Goal: Task Accomplishment & Management: Use online tool/utility

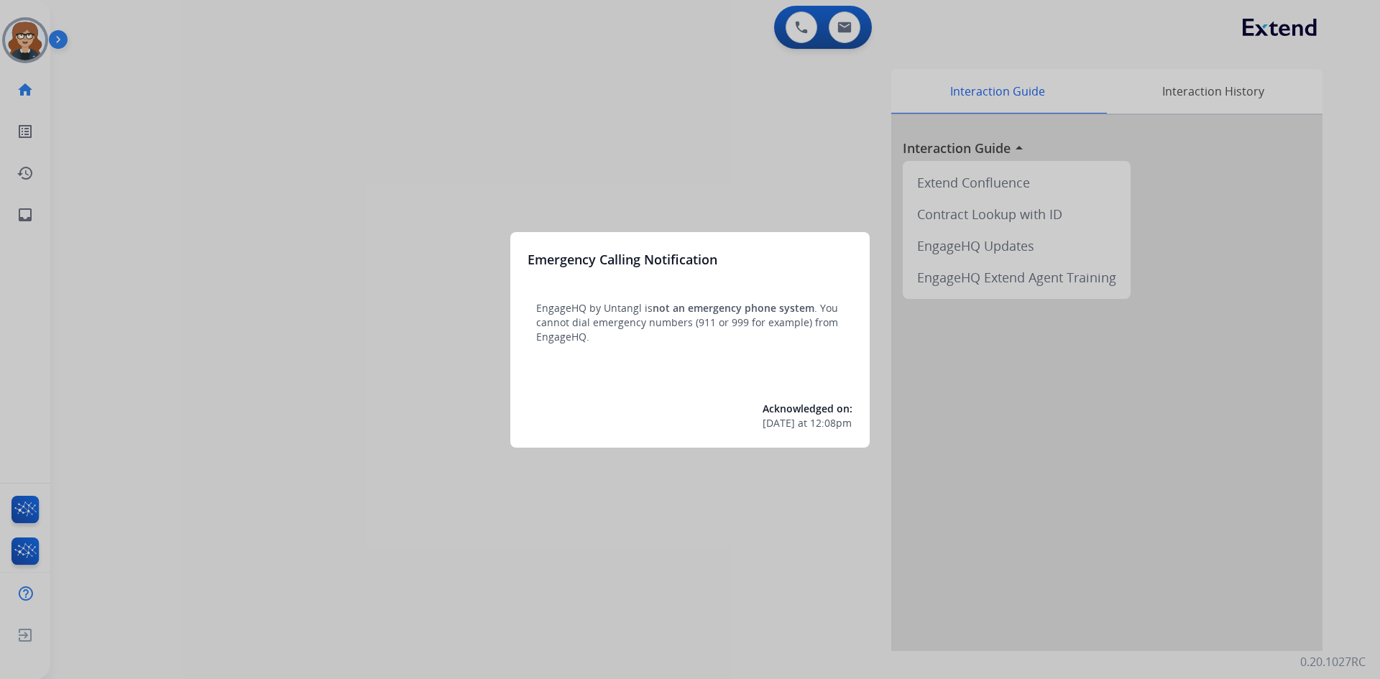
click at [259, 220] on div at bounding box center [690, 339] width 1380 height 679
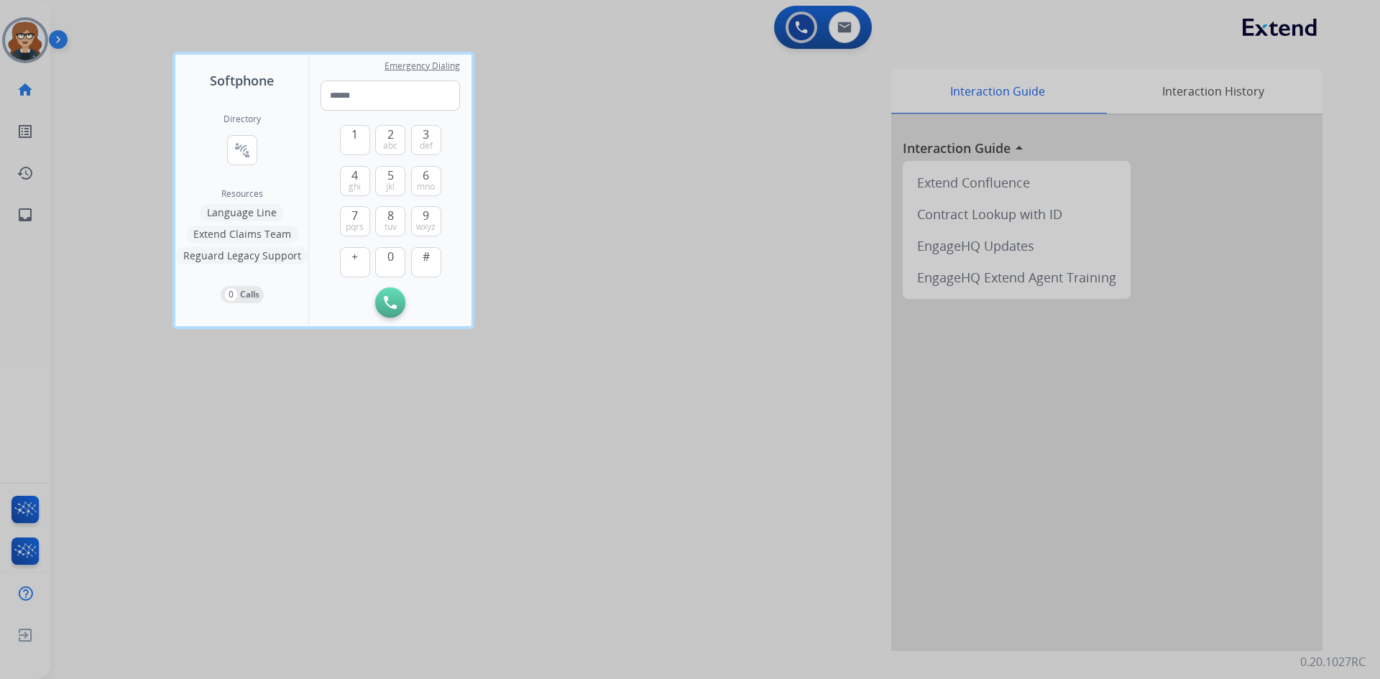
click at [17, 35] on div at bounding box center [690, 339] width 1380 height 679
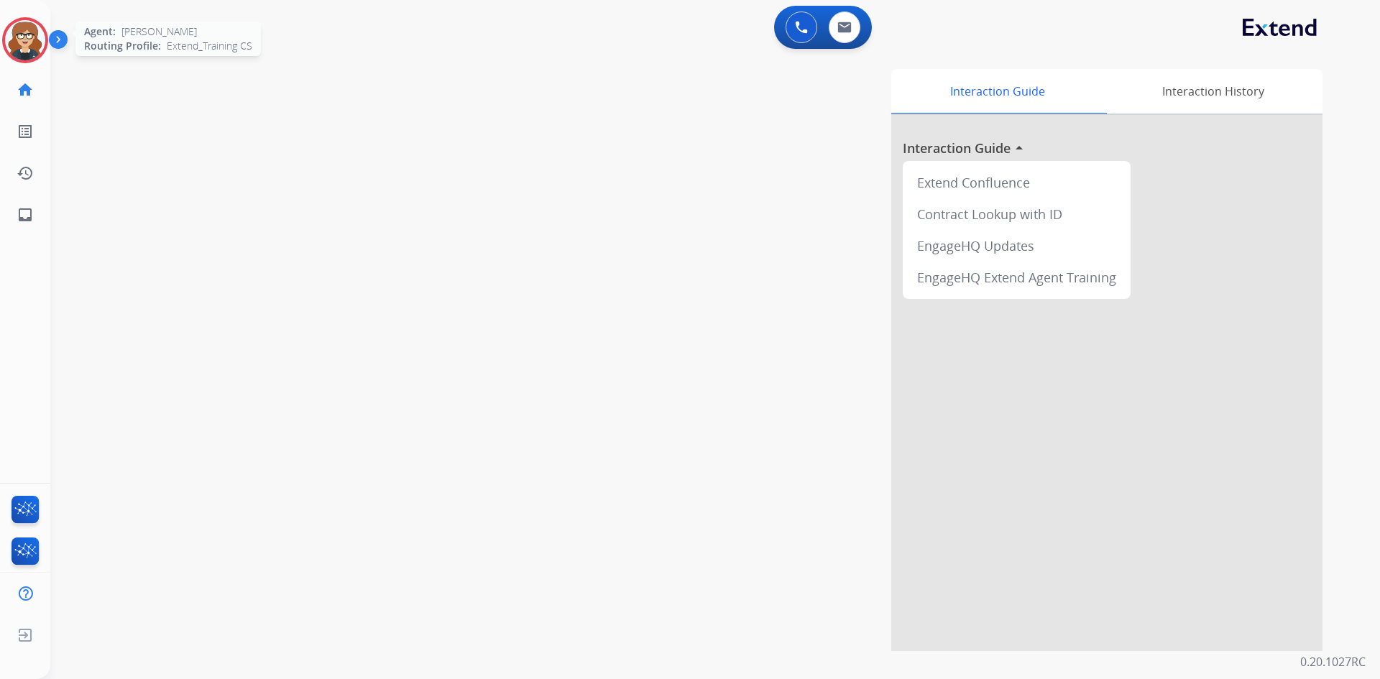
click at [32, 32] on img at bounding box center [25, 40] width 40 height 40
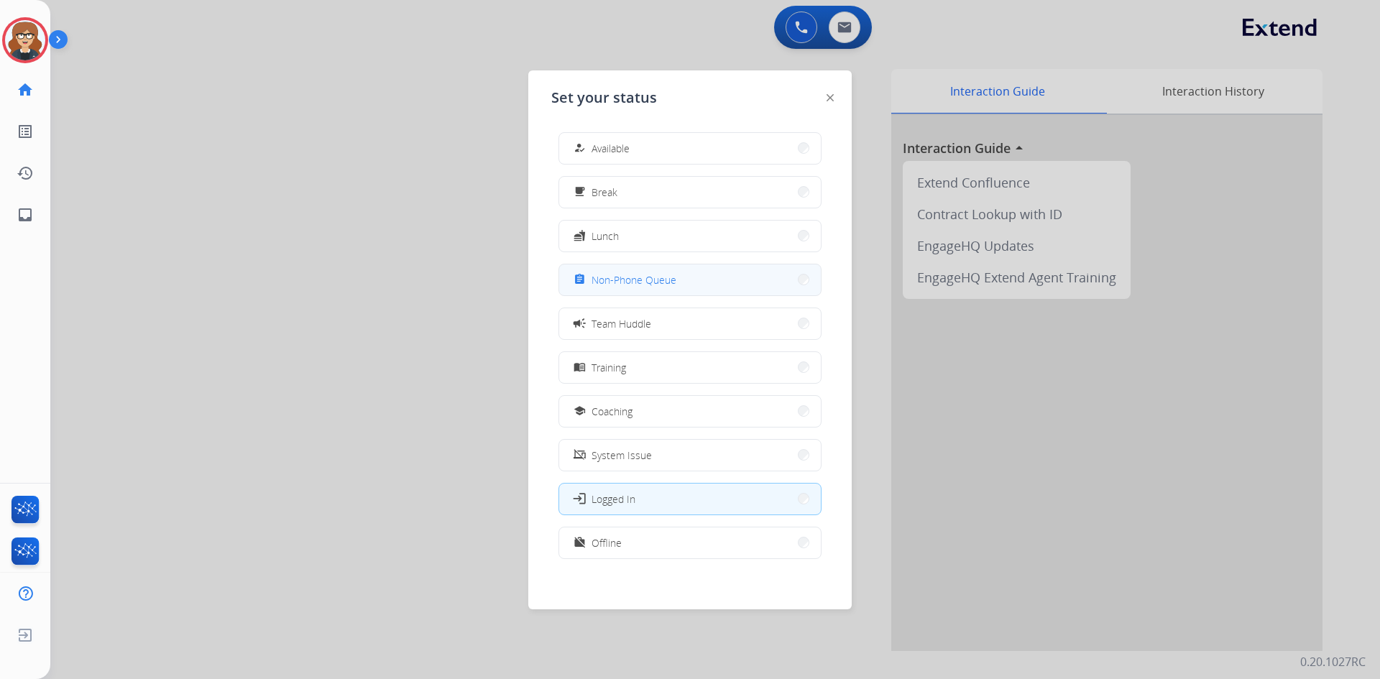
click at [608, 277] on span "Non-Phone Queue" at bounding box center [633, 279] width 85 height 15
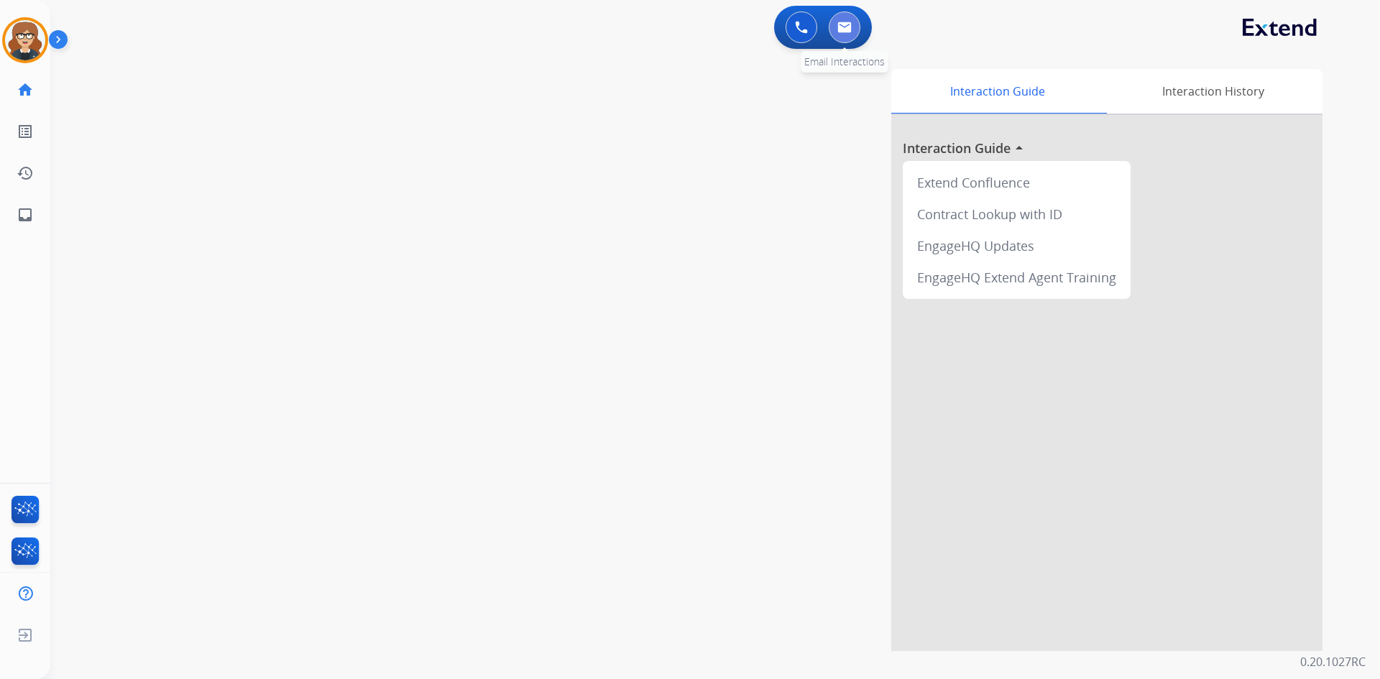
click at [839, 28] on img at bounding box center [844, 27] width 14 height 11
